Goal: Navigation & Orientation: Find specific page/section

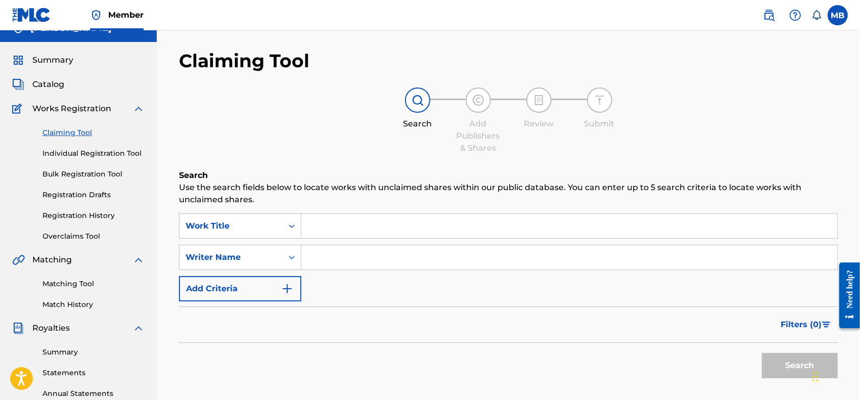
click at [60, 62] on span "Summary" at bounding box center [52, 60] width 41 height 12
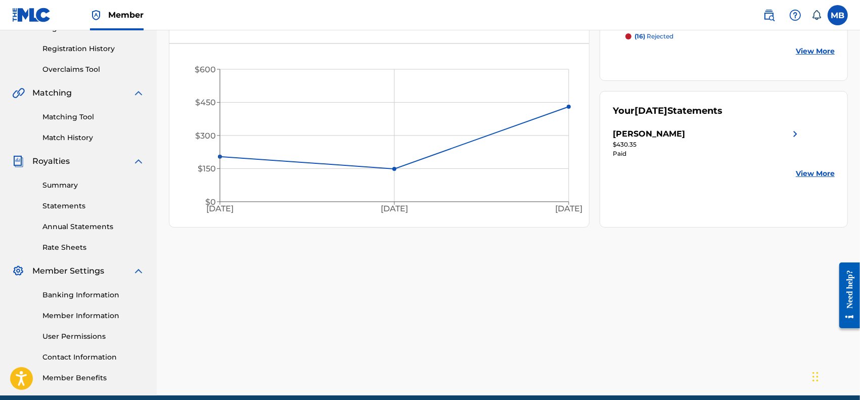
scroll to position [227, 0]
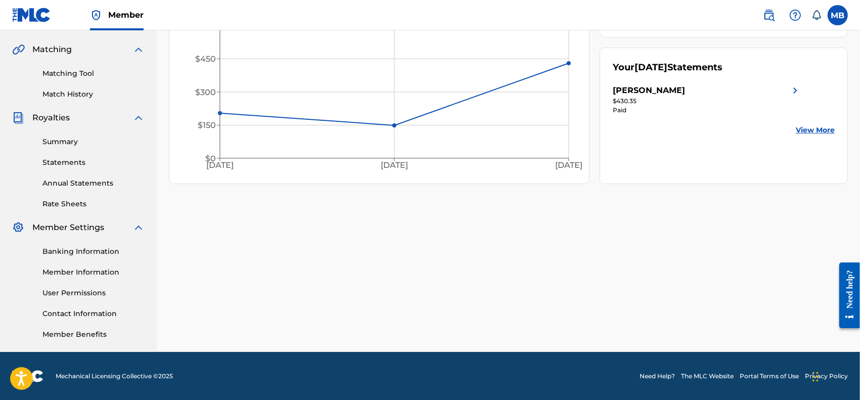
click at [58, 143] on link "Summary" at bounding box center [93, 142] width 102 height 11
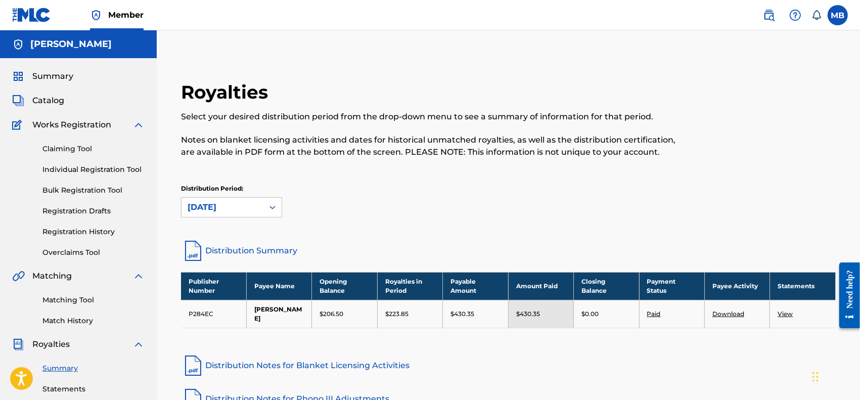
click at [53, 100] on span "Catalog" at bounding box center [48, 101] width 32 height 12
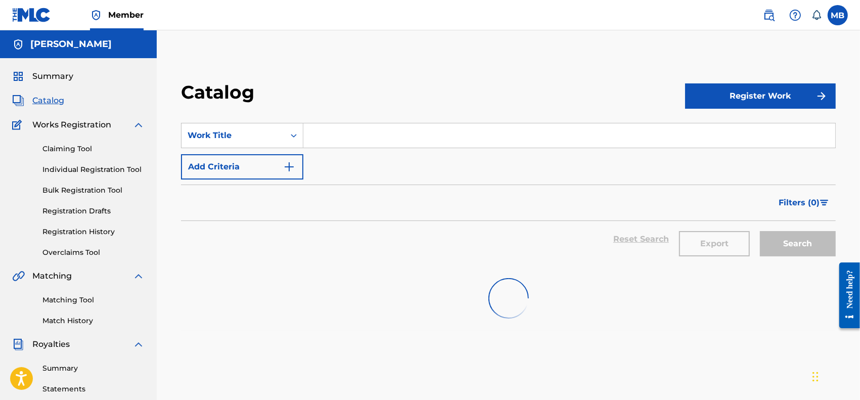
click at [61, 76] on span "Summary" at bounding box center [52, 76] width 41 height 12
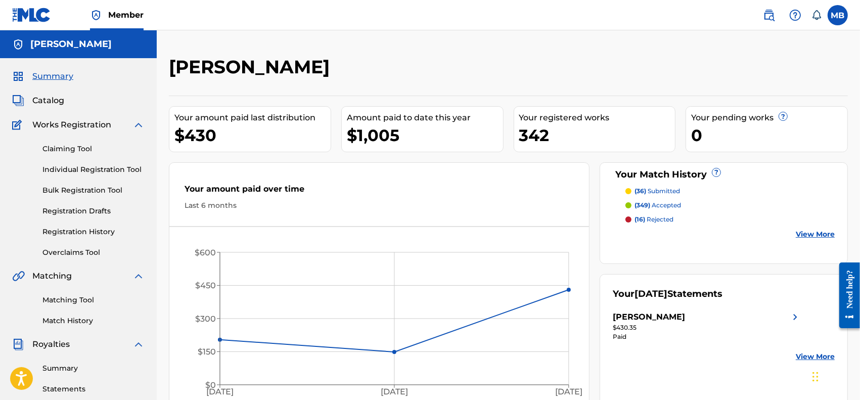
click at [37, 97] on span "Catalog" at bounding box center [48, 101] width 32 height 12
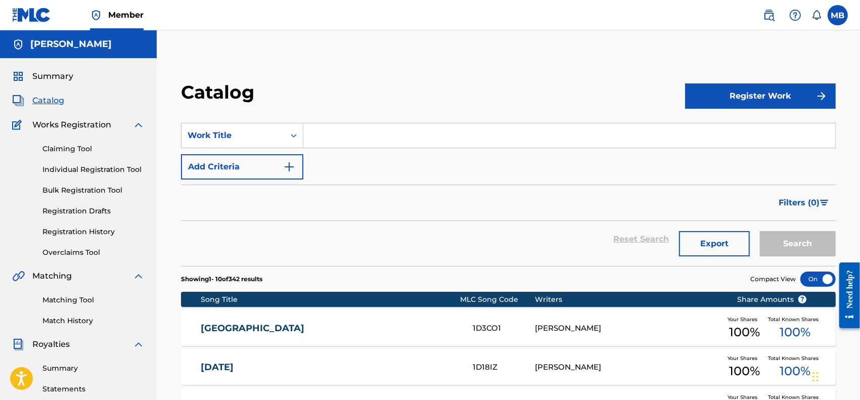
click at [64, 76] on span "Summary" at bounding box center [52, 76] width 41 height 12
